Goal: Navigation & Orientation: Find specific page/section

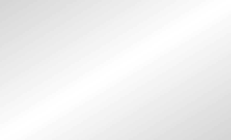
click at [203, 36] on body at bounding box center [115, 70] width 231 height 140
click at [200, 39] on body at bounding box center [115, 70] width 231 height 140
click at [198, 48] on body at bounding box center [115, 70] width 231 height 140
click at [196, 48] on body at bounding box center [115, 70] width 231 height 140
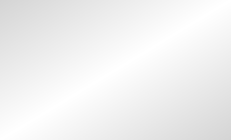
click at [196, 1] on body at bounding box center [115, 70] width 231 height 140
